Goal: Check status: Check status

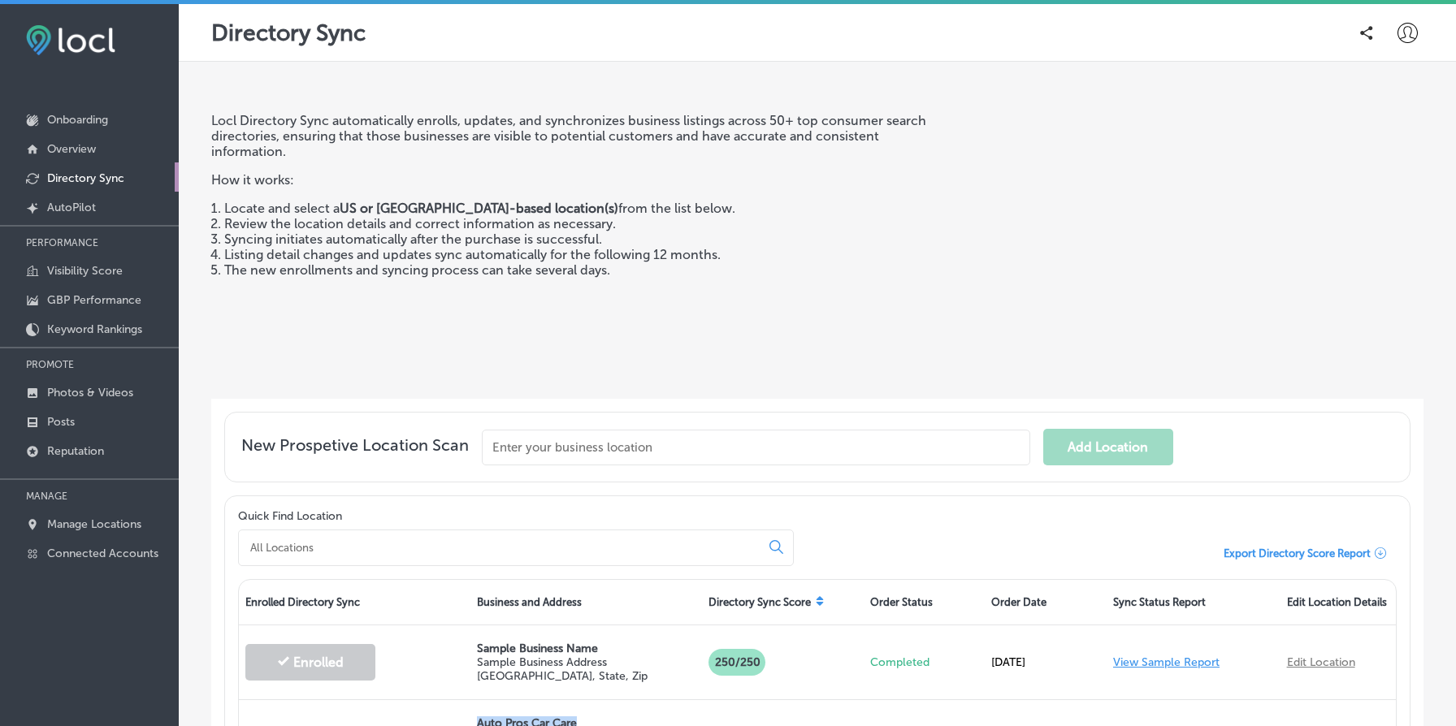
scroll to position [185, 0]
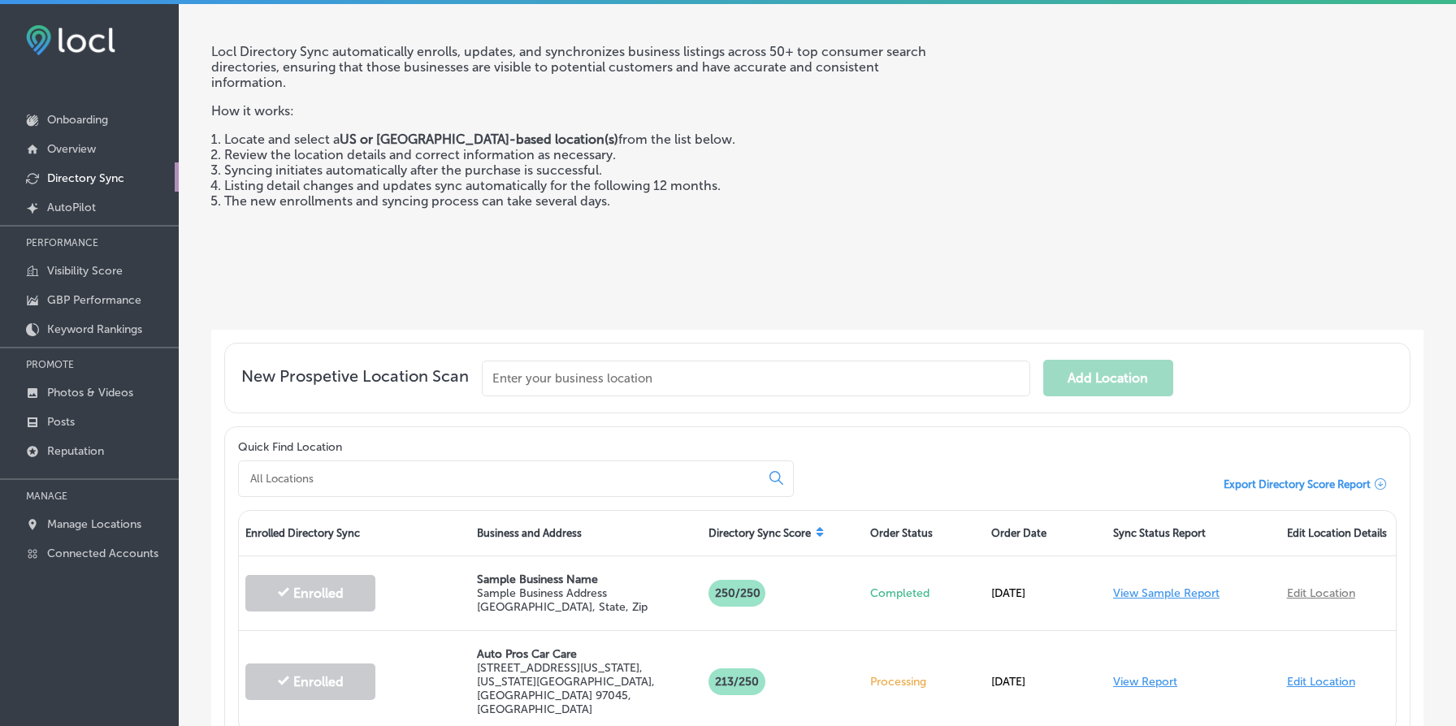
scroll to position [180, 0]
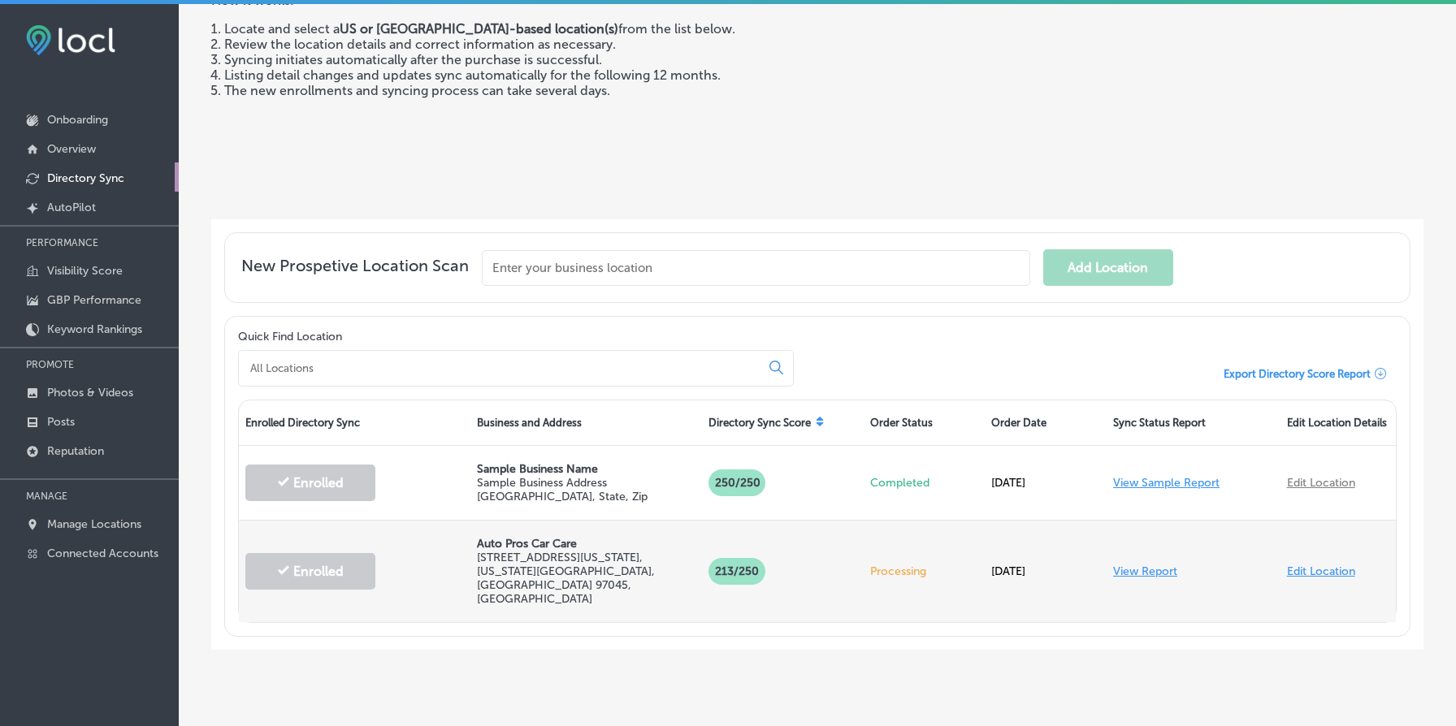
click at [1166, 565] on link "View Report" at bounding box center [1145, 572] width 64 height 14
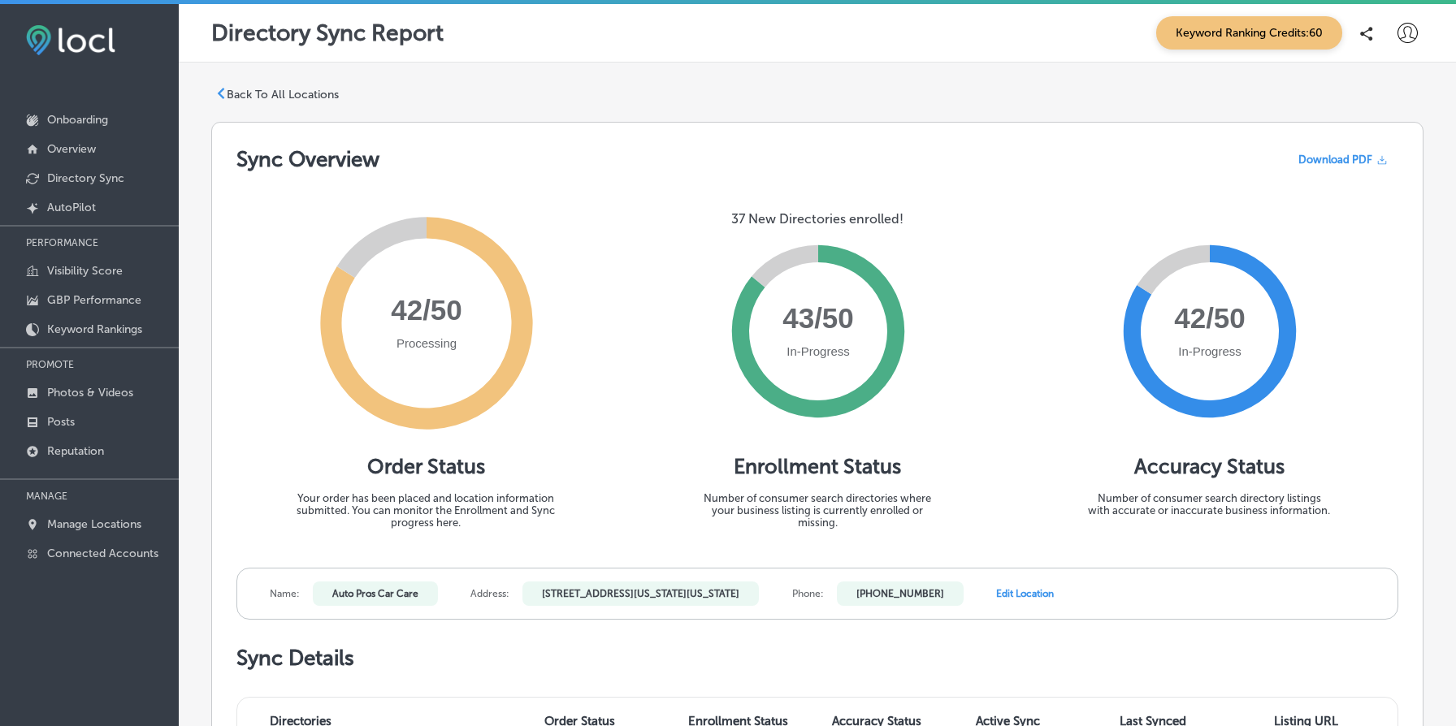
click at [310, 88] on p "Back To All Locations" at bounding box center [283, 95] width 112 height 14
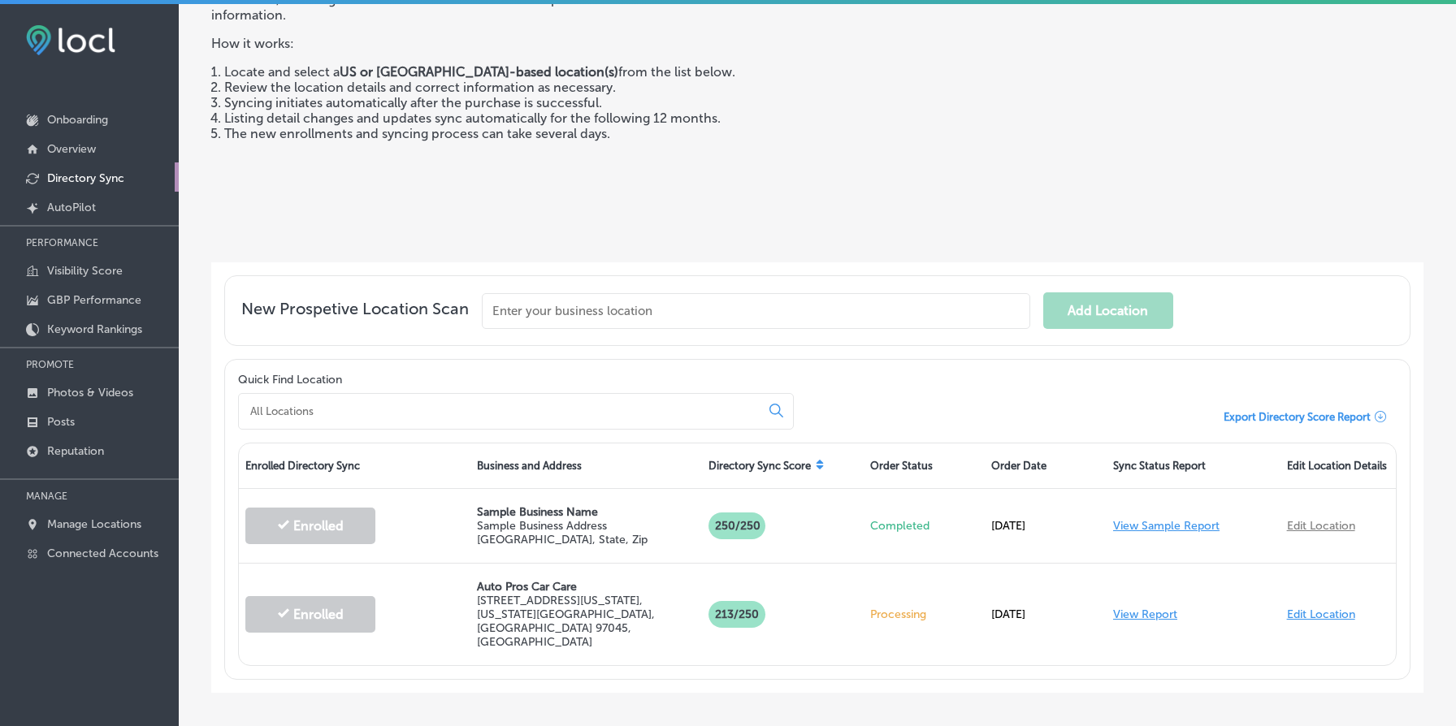
scroll to position [180, 0]
